Goal: Task Accomplishment & Management: Manage account settings

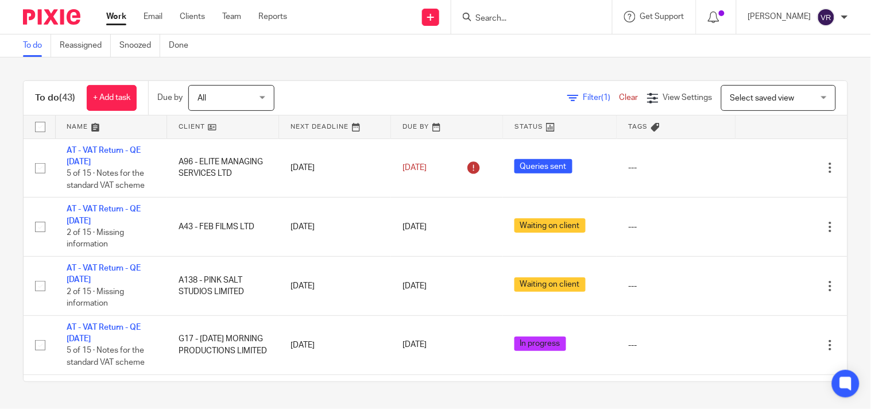
click at [415, 58] on div "To do (43) + Add task Due by All All Today Tomorrow This week Next week This mo…" at bounding box center [435, 230] width 871 height 347
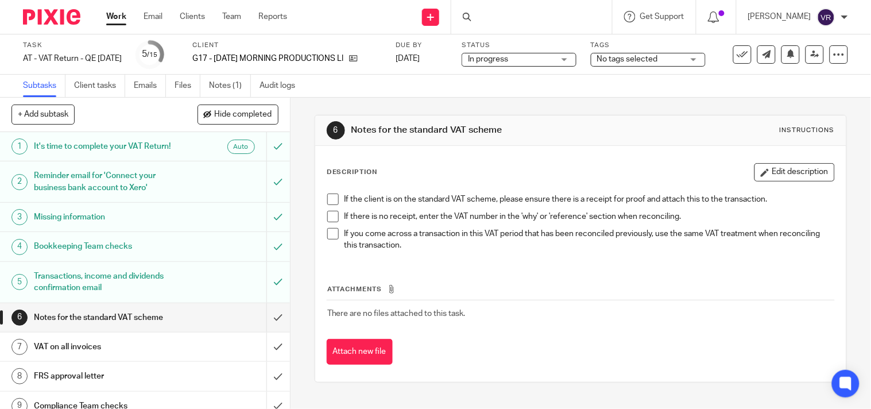
click at [327, 200] on span at bounding box center [332, 199] width 11 height 11
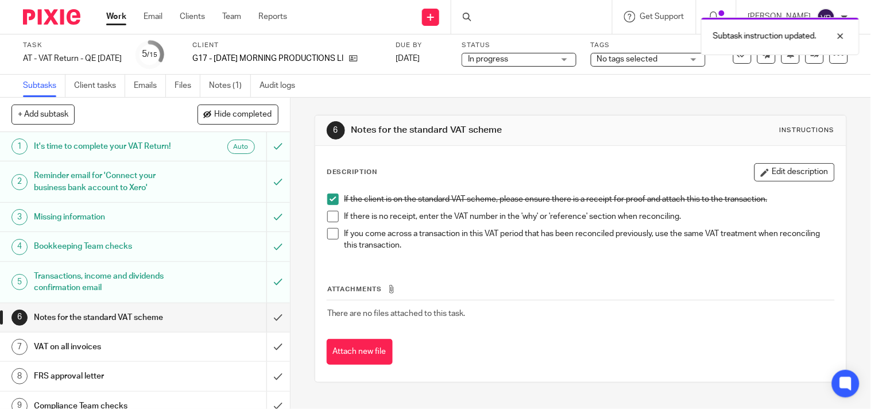
click at [327, 211] on span at bounding box center [332, 216] width 11 height 11
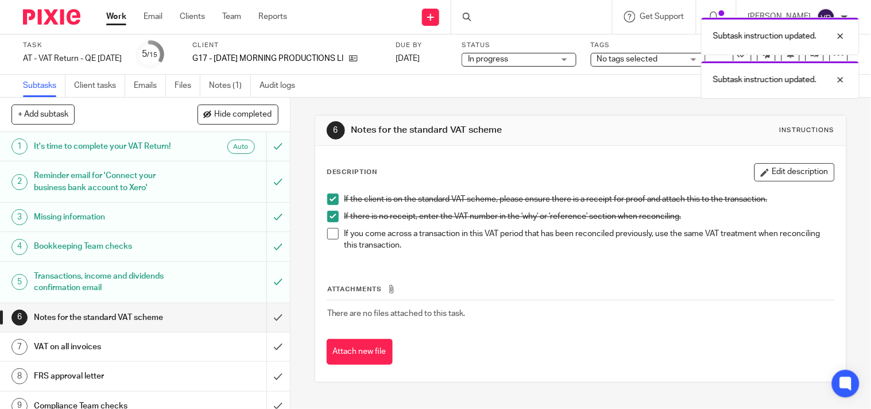
click at [330, 230] on span at bounding box center [332, 233] width 11 height 11
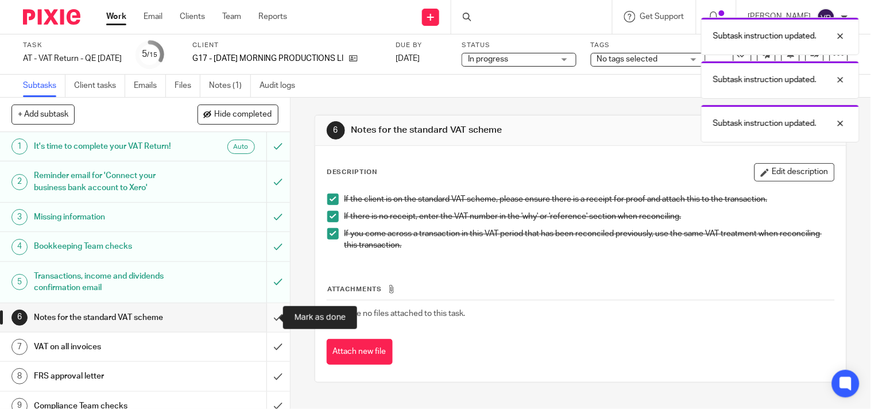
click at [272, 326] on input "submit" at bounding box center [145, 317] width 290 height 29
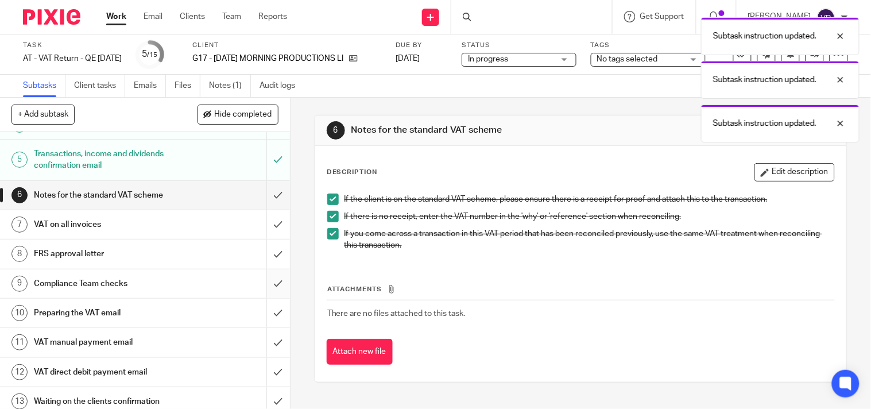
scroll to position [127, 0]
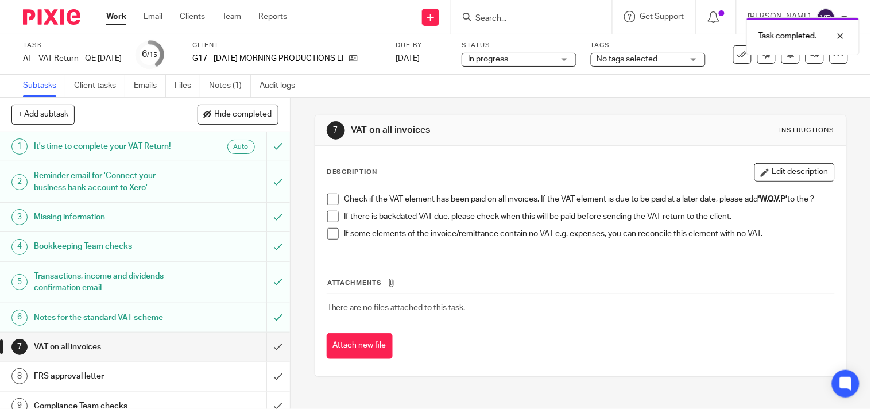
click at [328, 199] on span at bounding box center [332, 199] width 11 height 11
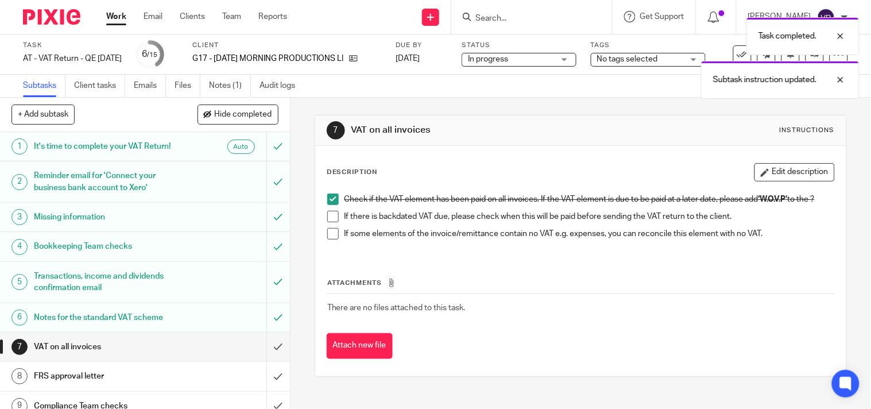
click at [328, 222] on span at bounding box center [332, 216] width 11 height 11
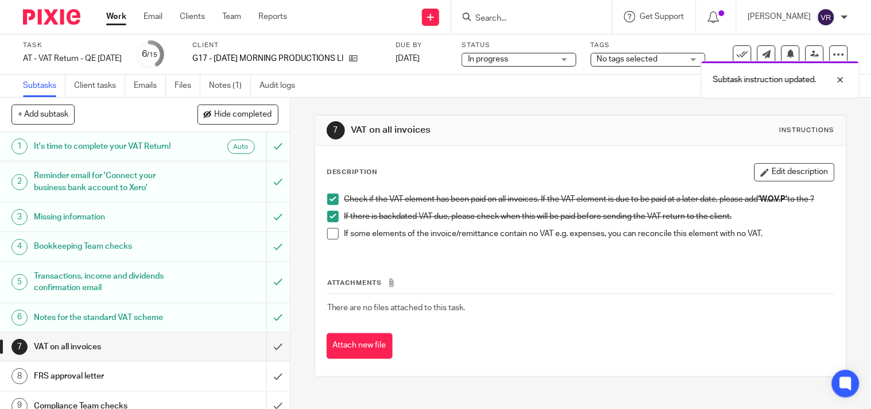
click at [330, 238] on span at bounding box center [332, 233] width 11 height 11
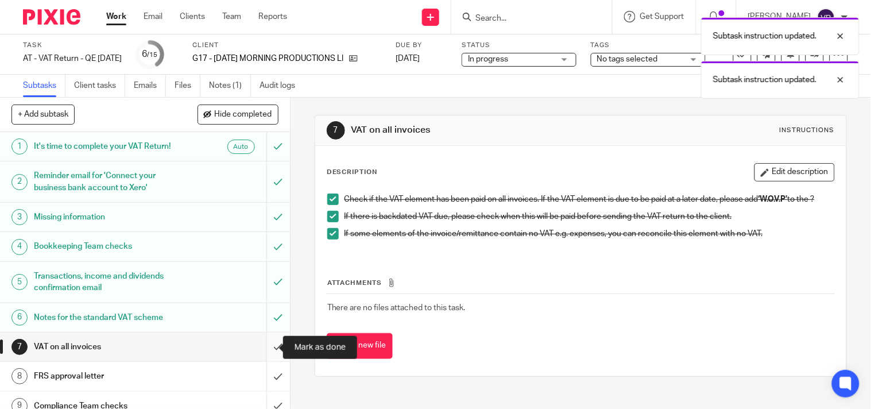
click at [268, 347] on input "submit" at bounding box center [145, 347] width 290 height 29
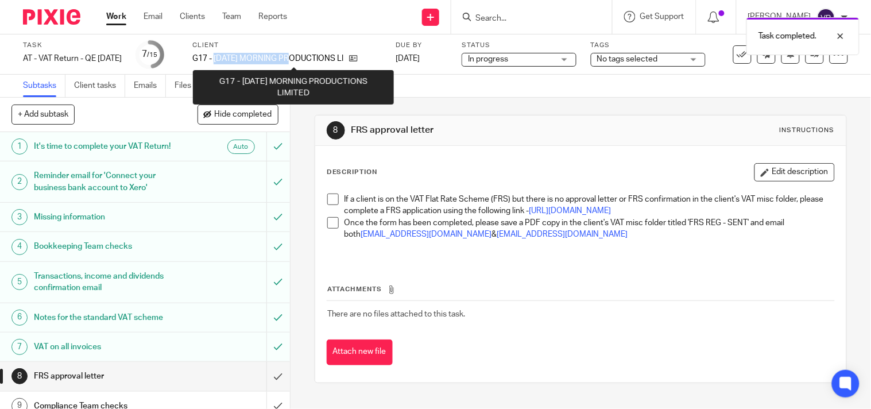
drag, startPoint x: 231, startPoint y: 60, endPoint x: 316, endPoint y: 56, distance: 85.1
click at [316, 56] on p "G17 - [DATE] MORNING PRODUCTIONS LIMITED" at bounding box center [267, 58] width 151 height 11
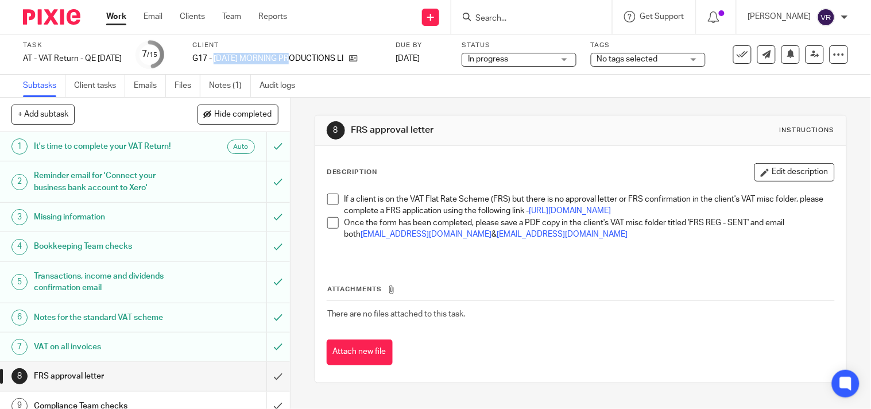
click at [327, 204] on span at bounding box center [332, 199] width 11 height 11
click at [327, 229] on span at bounding box center [332, 222] width 11 height 11
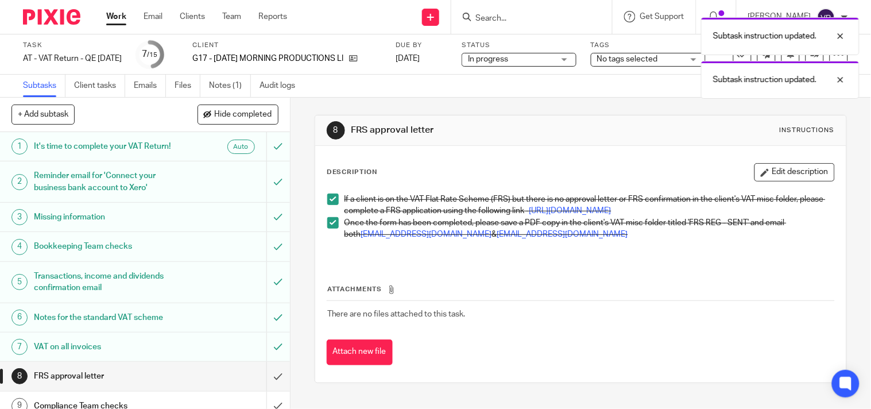
click at [470, 100] on div "8 FRS approval letter Instructions Description Edit description If a client is …" at bounding box center [581, 249] width 532 height 303
click at [605, 61] on div "Subtask instruction updated. Subtask instruction updated." at bounding box center [648, 54] width 424 height 87
click at [605, 60] on div "Subtask instruction updated. Subtask instruction updated." at bounding box center [648, 54] width 424 height 87
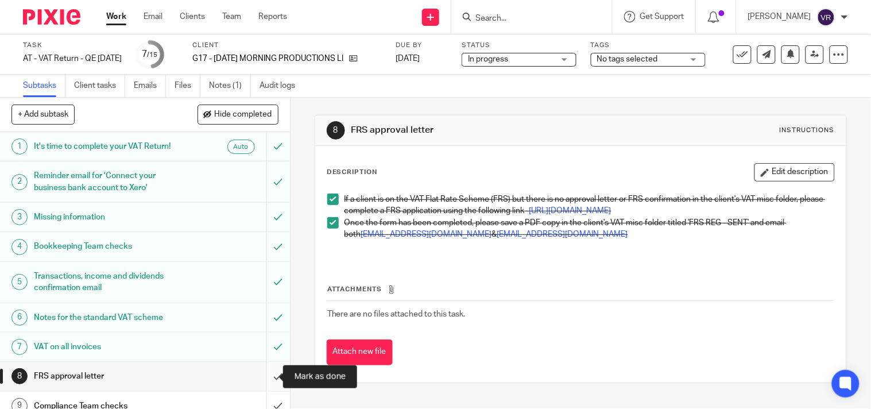
click at [262, 375] on input "submit" at bounding box center [145, 376] width 290 height 29
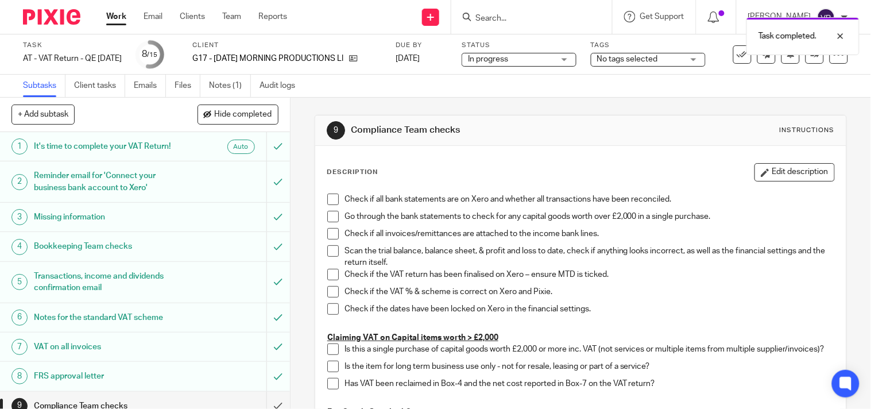
click at [554, 61] on span "In progress" at bounding box center [511, 59] width 86 height 12
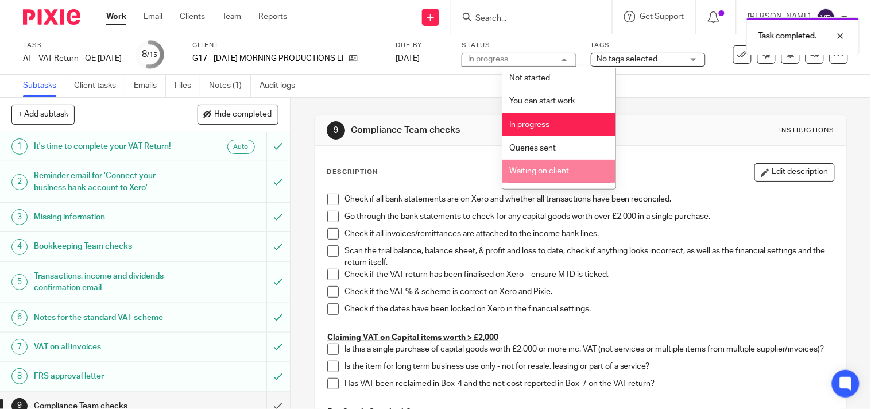
scroll to position [64, 0]
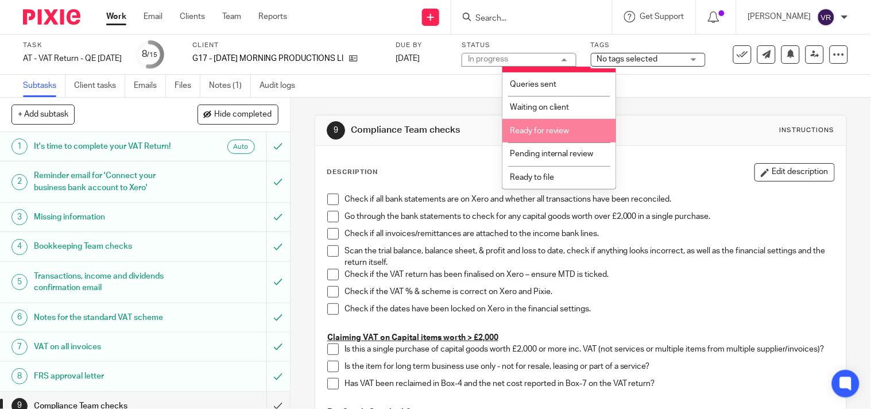
click at [554, 133] on span "Ready for review" at bounding box center [540, 131] width 60 height 8
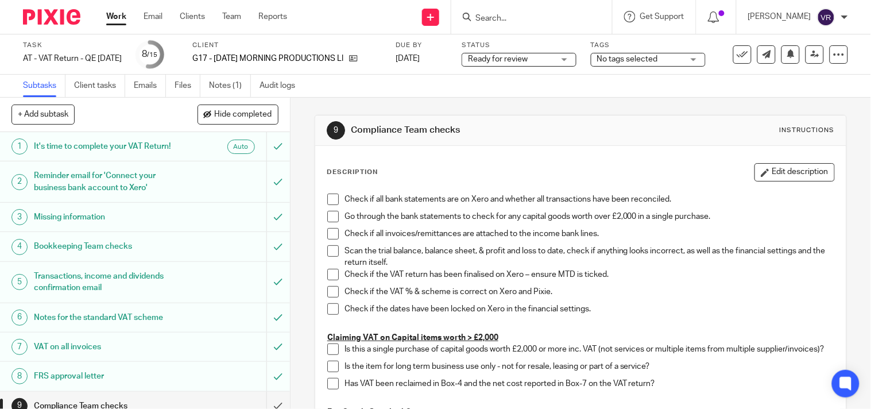
click at [557, 89] on div "Subtasks Client tasks Emails Files Notes (1) Audit logs" at bounding box center [435, 86] width 871 height 23
click at [806, 59] on link at bounding box center [815, 54] width 18 height 18
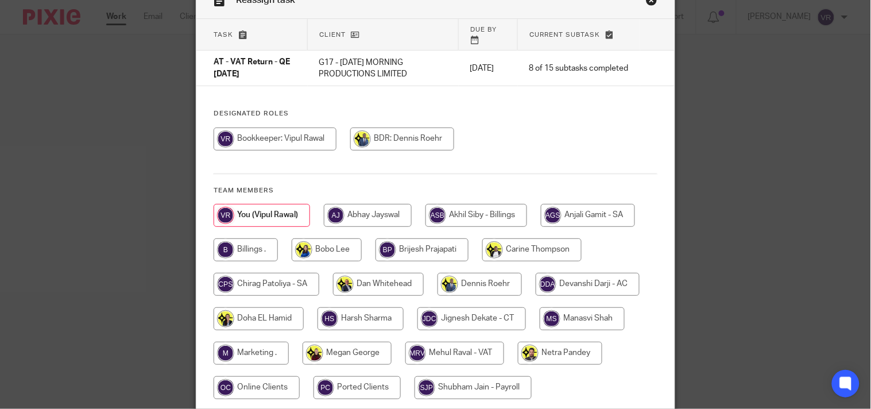
scroll to position [127, 0]
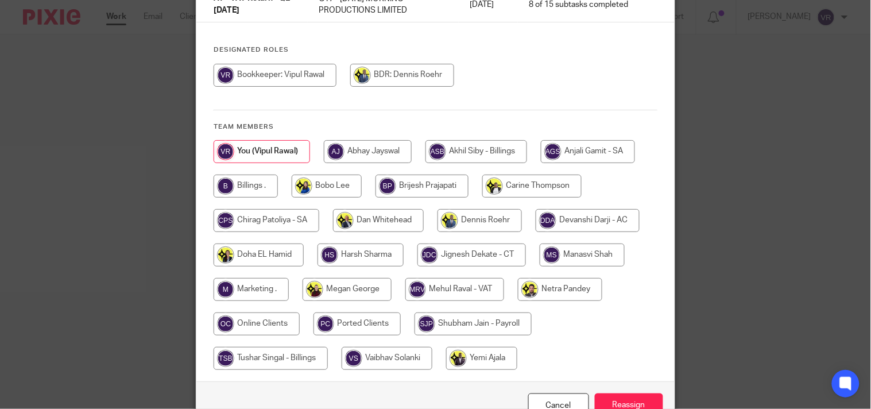
click at [436, 283] on input "radio" at bounding box center [454, 289] width 99 height 23
radio input "true"
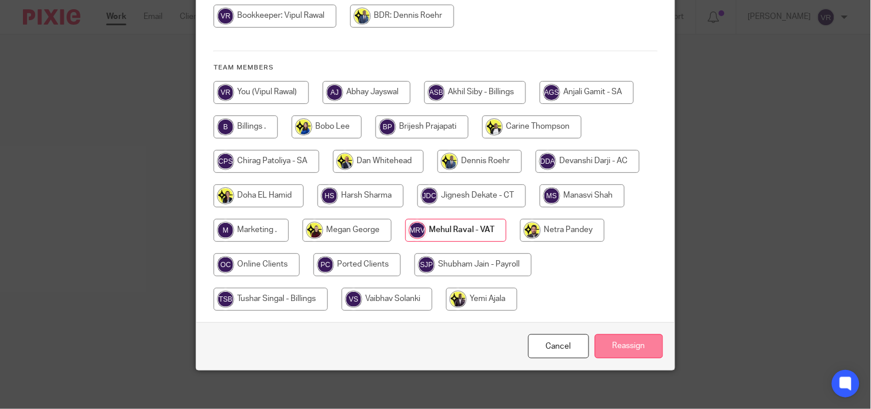
click at [616, 343] on input "Reassign" at bounding box center [629, 346] width 68 height 25
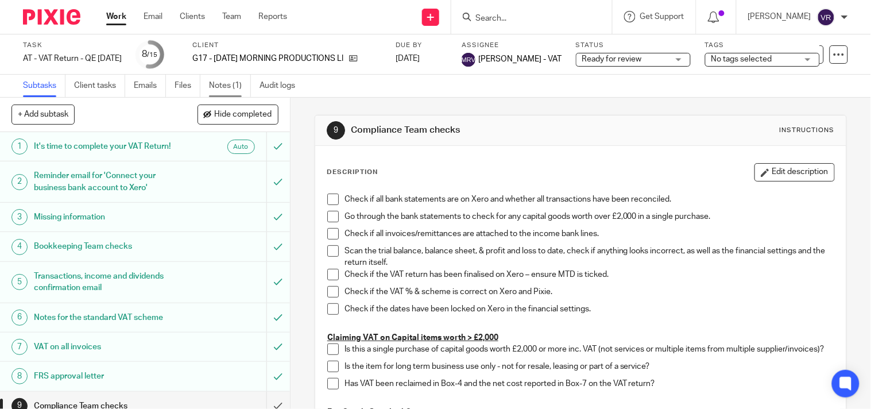
click at [233, 79] on link "Notes (1)" at bounding box center [230, 86] width 42 height 22
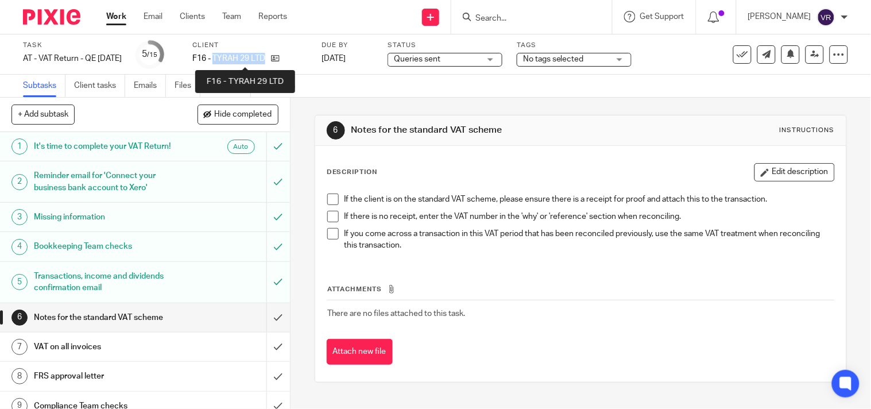
drag, startPoint x: 0, startPoint y: 0, endPoint x: 280, endPoint y: 52, distance: 284.5
click at [265, 53] on p "F16 - TYRAH 29 LTD" at bounding box center [228, 58] width 73 height 11
copy p "TYRAH 29 LTD"
click at [685, 94] on div "Subtasks Client tasks Emails Files Notes (1) Audit logs" at bounding box center [435, 86] width 871 height 23
click at [502, 60] on div "Queries sent Queries sent" at bounding box center [445, 60] width 115 height 14
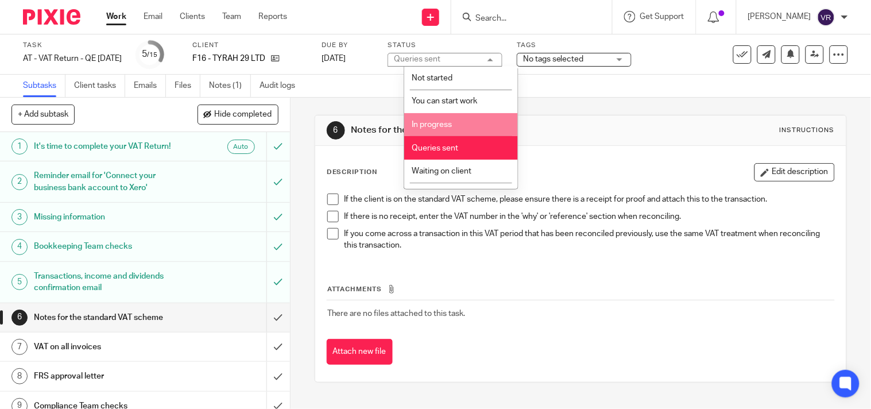
click at [454, 127] on li "In progress" at bounding box center [461, 125] width 114 height 24
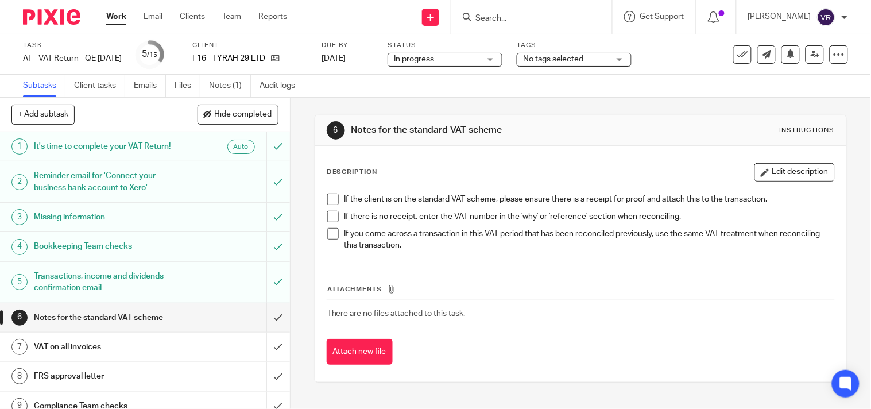
click at [497, 88] on div "Subtasks Client tasks Emails Files Notes (1) Audit logs" at bounding box center [435, 86] width 871 height 23
